Goal: Check status

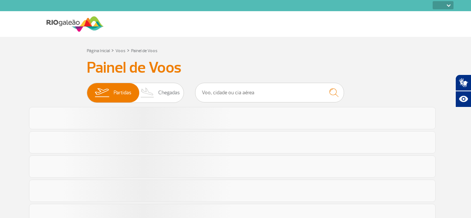
select select
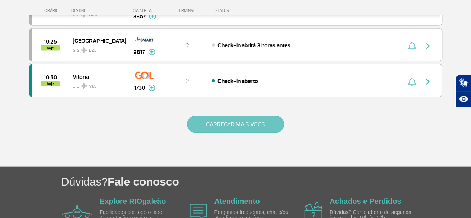
scroll to position [744, 0]
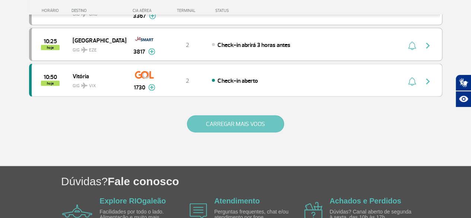
click at [223, 115] on button "CARREGAR MAIS VOOS" at bounding box center [235, 123] width 97 height 17
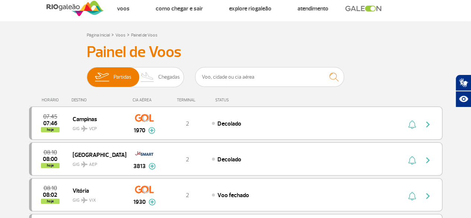
scroll to position [16, 0]
click at [213, 76] on input "text" at bounding box center [269, 77] width 149 height 20
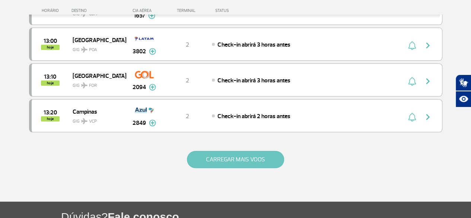
click at [241, 151] on button "CARREGAR MAIS VOOS" at bounding box center [235, 159] width 97 height 17
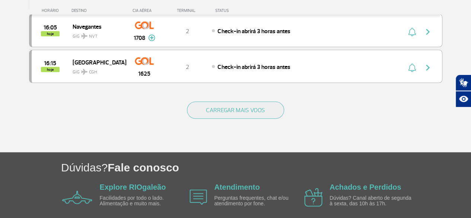
scroll to position [2185, 0]
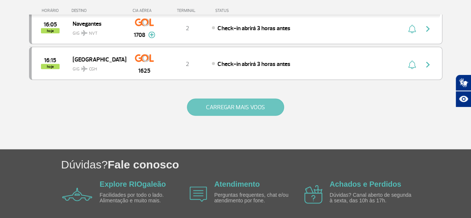
click at [234, 99] on button "CARREGAR MAIS VOOS" at bounding box center [235, 107] width 97 height 17
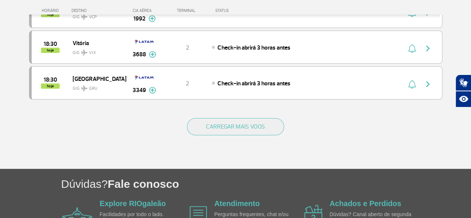
scroll to position [2890, 0]
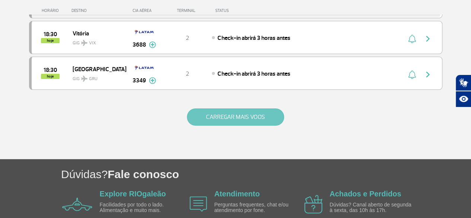
click at [226, 108] on button "CARREGAR MAIS VOOS" at bounding box center [235, 116] width 97 height 17
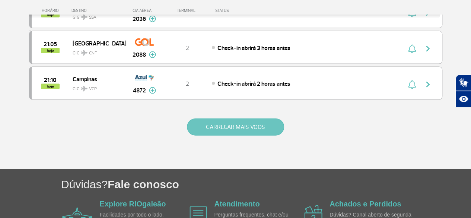
click at [233, 118] on button "CARREGAR MAIS VOOS" at bounding box center [235, 126] width 97 height 17
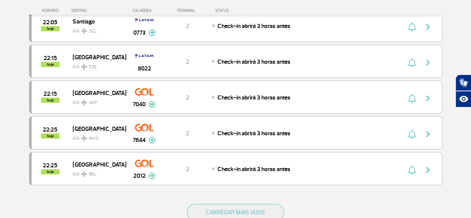
scroll to position [4299, 0]
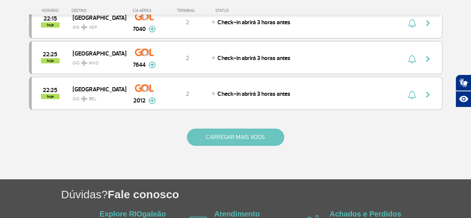
click at [237, 128] on button "CARREGAR MAIS VOOS" at bounding box center [235, 136] width 97 height 17
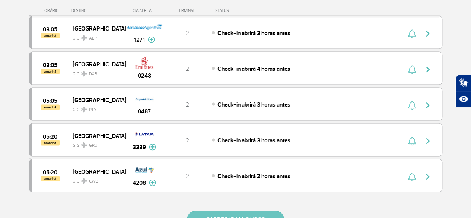
scroll to position [4932, 0]
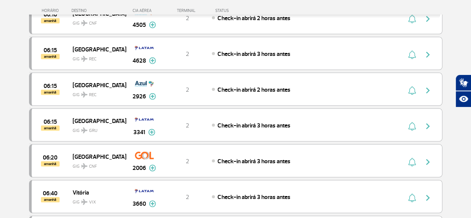
scroll to position [5304, 0]
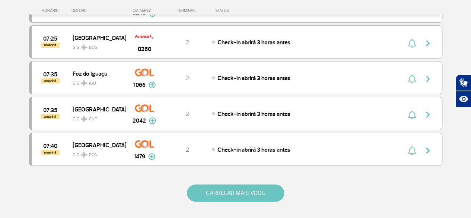
click at [228, 184] on button "CARREGAR MAIS VOOS" at bounding box center [235, 192] width 97 height 17
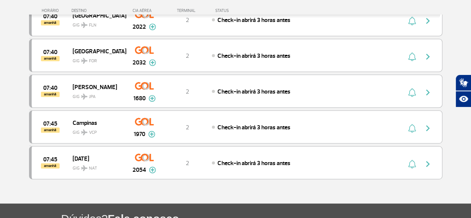
scroll to position [5840, 0]
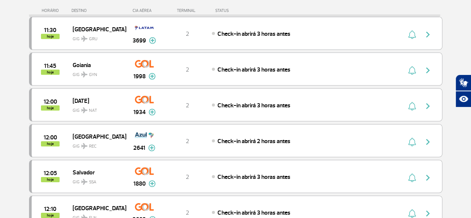
scroll to position [795, 0]
